Goal: Task Accomplishment & Management: Manage account settings

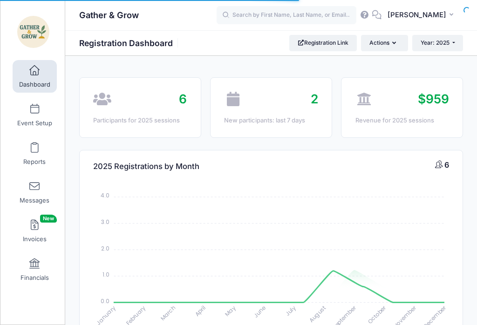
select select
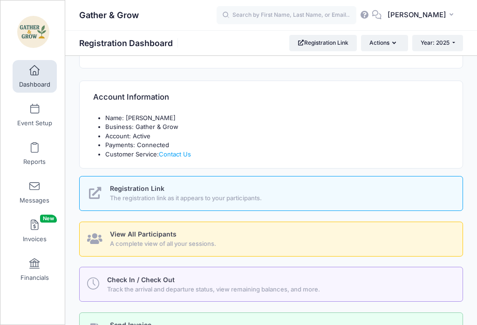
scroll to position [314, 0]
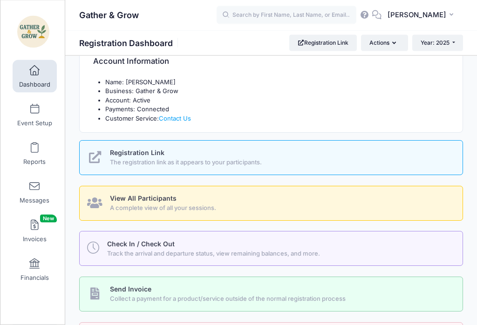
click at [250, 246] on div "Check In / Check Out Track the arrival and departure status, view remaining bal…" at bounding box center [279, 249] width 345 height 19
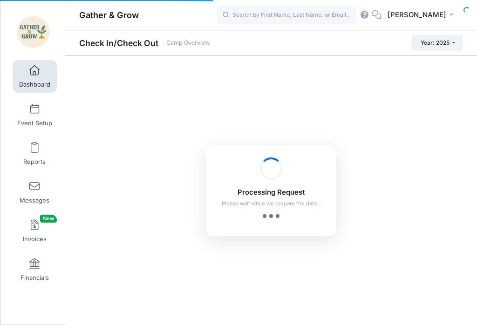
checkbox input "true"
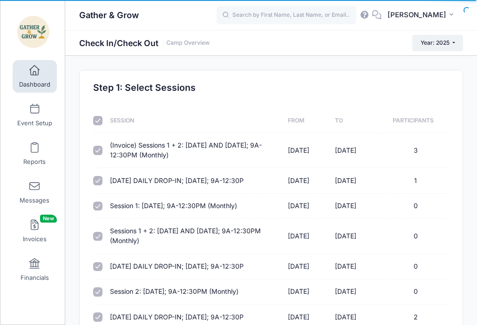
click at [101, 119] on input "checkbox" at bounding box center [97, 120] width 9 height 9
checkbox input "false"
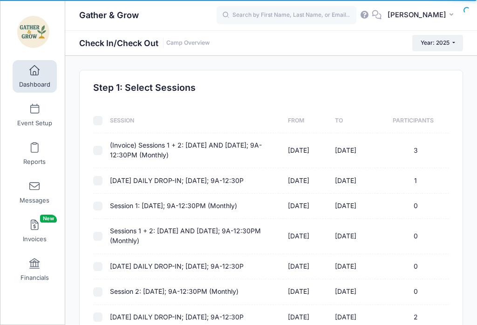
checkbox input "false"
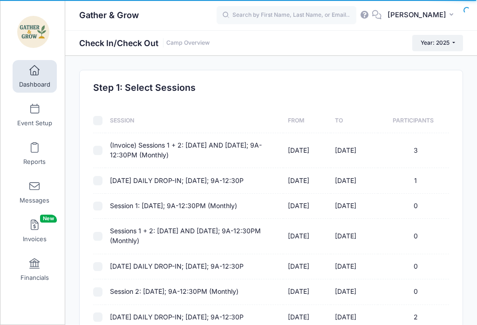
checkbox input "false"
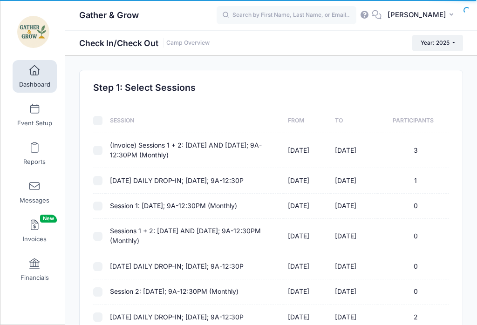
checkbox input "false"
click at [101, 151] on input "checkbox" at bounding box center [97, 150] width 9 height 9
checkbox input "true"
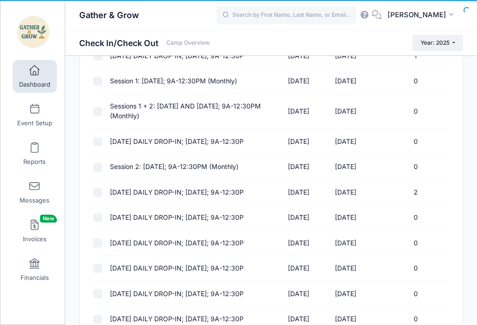
scroll to position [125, 0]
click at [99, 193] on input "checkbox" at bounding box center [97, 192] width 9 height 9
checkbox input "true"
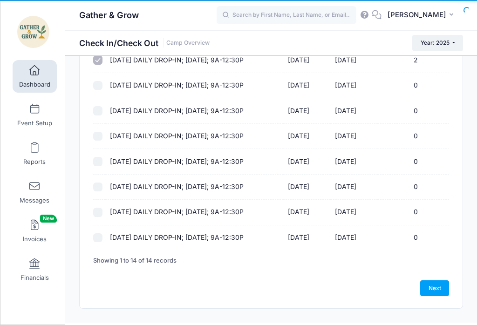
scroll to position [238, 0]
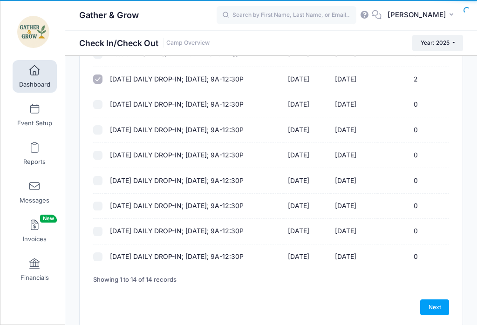
click at [435, 311] on link "Next" at bounding box center [435, 308] width 29 height 16
select select "10"
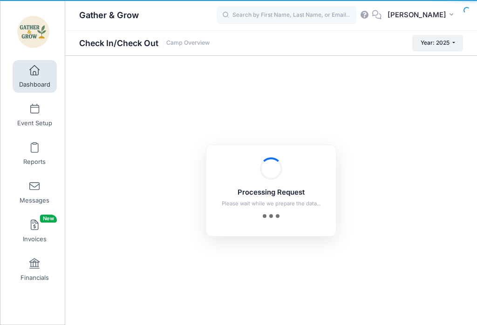
scroll to position [0, 0]
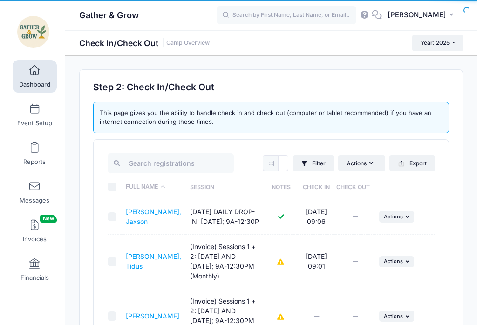
click at [116, 185] on input "\a \a \a \a" at bounding box center [112, 187] width 9 height 9
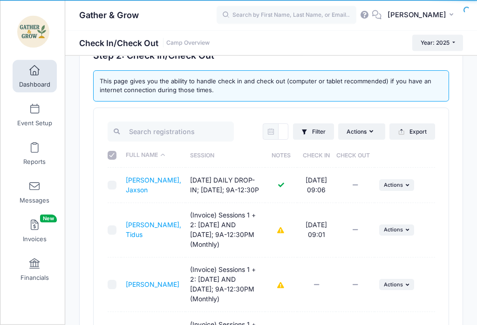
scroll to position [59, 0]
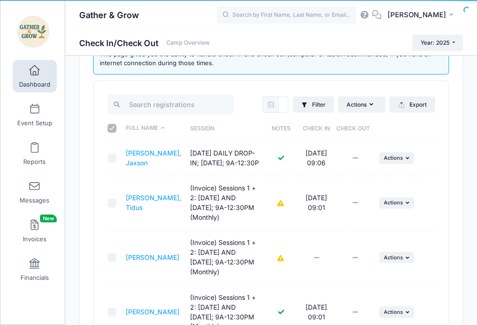
click at [112, 125] on input "\a \a \a \a" at bounding box center [112, 128] width 9 height 9
checkbox input "false"
click at [114, 163] on input "checkbox" at bounding box center [112, 158] width 9 height 9
checkbox input "true"
click at [115, 207] on td at bounding box center [115, 204] width 14 height 55
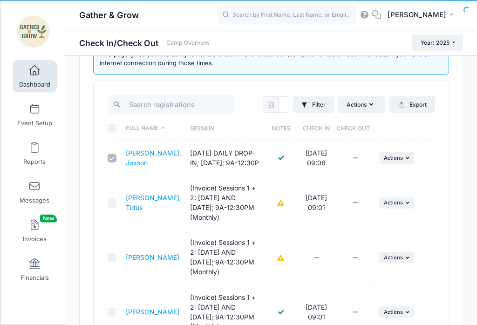
click at [112, 208] on input "checkbox" at bounding box center [112, 203] width 9 height 9
checkbox input "true"
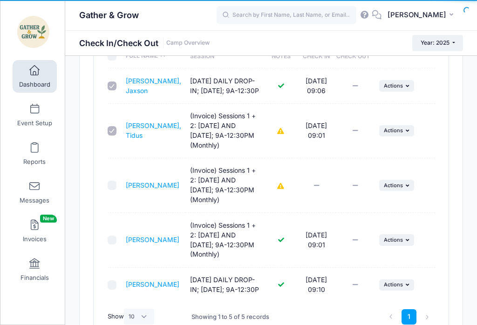
scroll to position [133, 0]
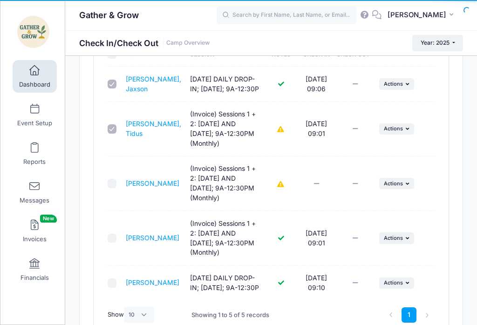
click at [115, 243] on input "checkbox" at bounding box center [112, 238] width 9 height 9
checkbox input "true"
click at [113, 288] on input "checkbox" at bounding box center [112, 283] width 9 height 9
checkbox input "true"
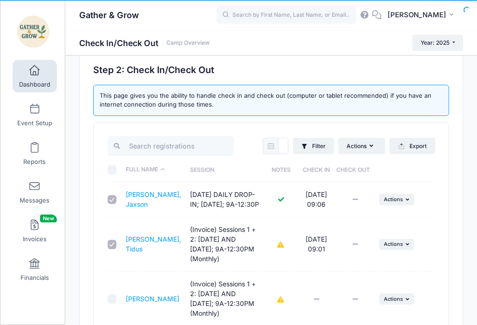
click at [374, 149] on button "Actions" at bounding box center [361, 146] width 47 height 16
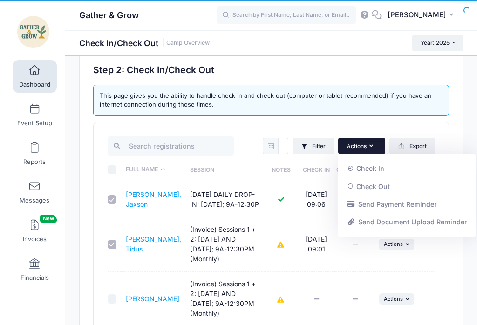
click at [377, 187] on link "Check Out" at bounding box center [408, 187] width 130 height 18
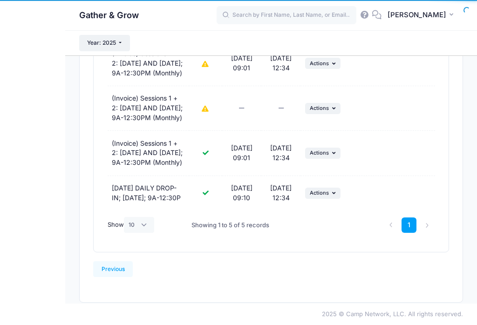
scroll to position [0, 0]
